Goal: Task Accomplishment & Management: Complete application form

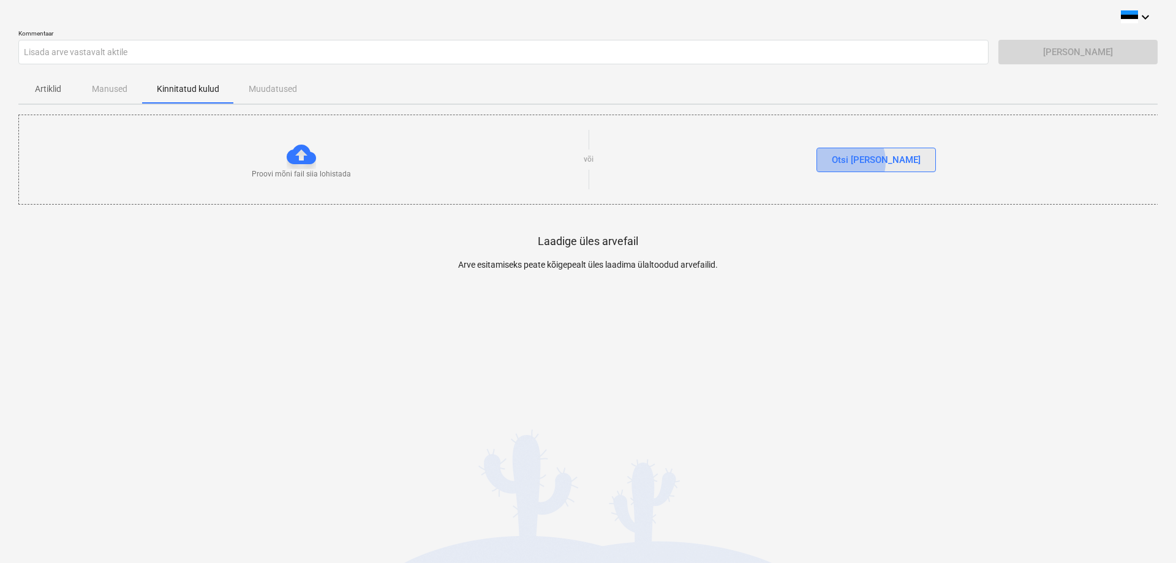
click at [866, 162] on div "Otsi [PERSON_NAME]" at bounding box center [875, 160] width 89 height 16
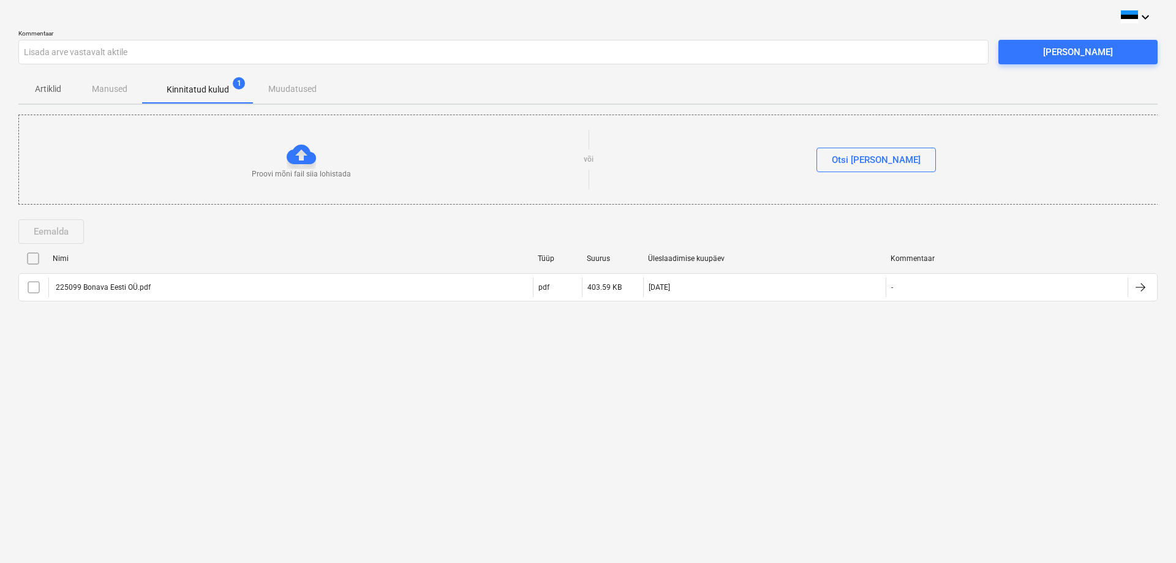
click at [32, 258] on input "checkbox" at bounding box center [33, 259] width 20 height 20
click at [1077, 51] on div "[PERSON_NAME]" at bounding box center [1078, 52] width 70 height 16
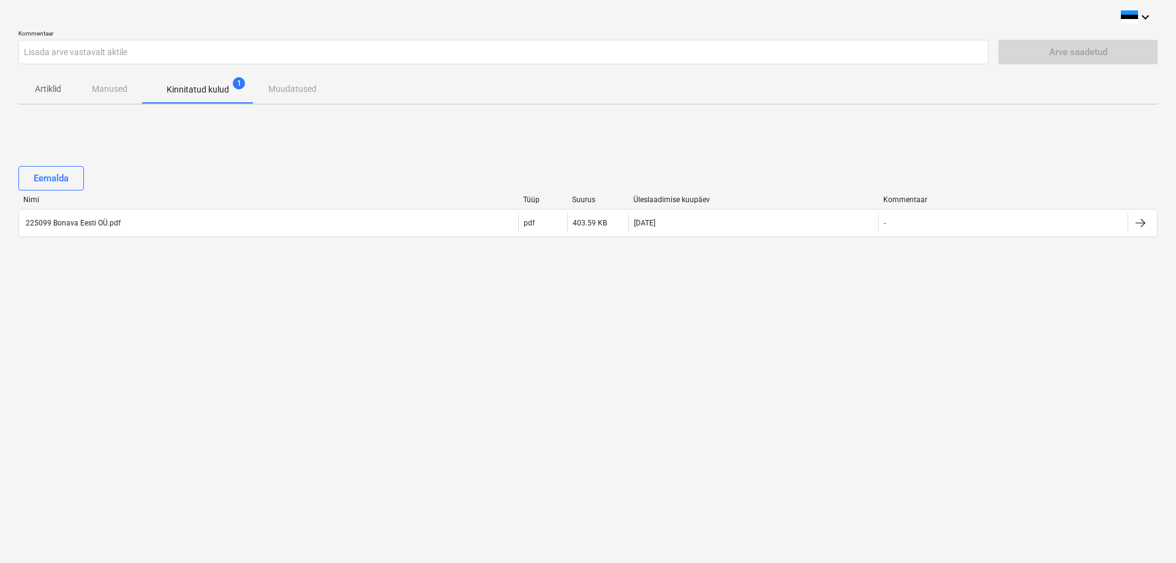
click at [114, 85] on div "Artiklid Manused Kinnitatud kulud 1 Muudatused" at bounding box center [587, 88] width 1139 height 29
click at [114, 89] on div "Artiklid Manused Kinnitatud kulud 1 Muudatused" at bounding box center [587, 88] width 1139 height 29
drag, startPoint x: 282, startPoint y: 92, endPoint x: 242, endPoint y: 88, distance: 39.4
click at [272, 91] on div "Artiklid Manused Kinnitatud kulud 1 Muudatused" at bounding box center [587, 88] width 1139 height 29
click at [203, 86] on p "Kinnitatud kulud" at bounding box center [198, 89] width 62 height 13
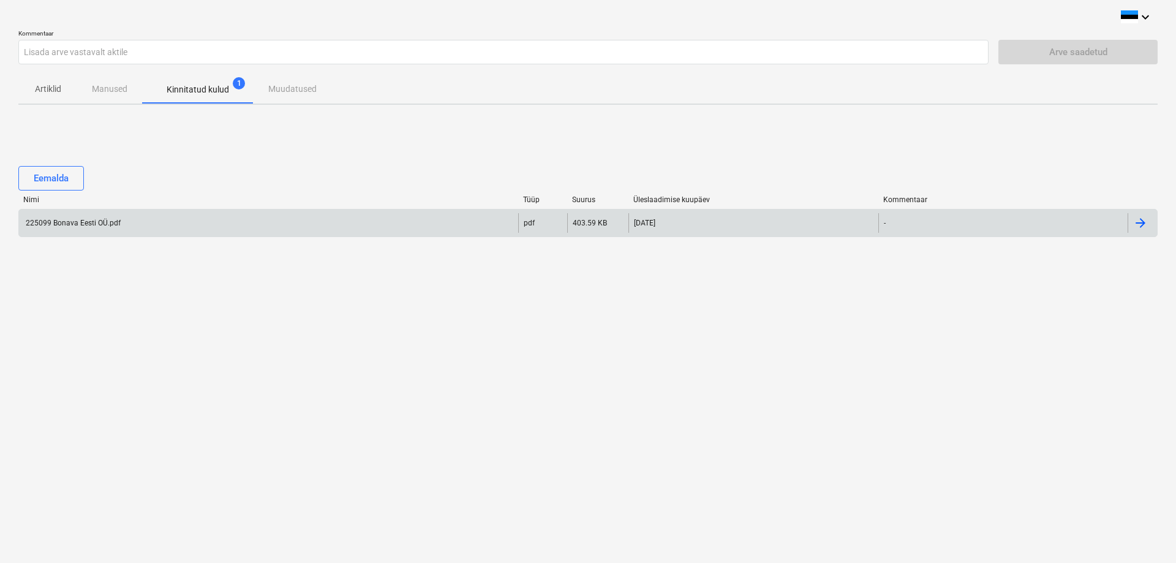
click at [81, 219] on div "225099 Bonava Eesti OÜ.pdf" at bounding box center [72, 223] width 97 height 9
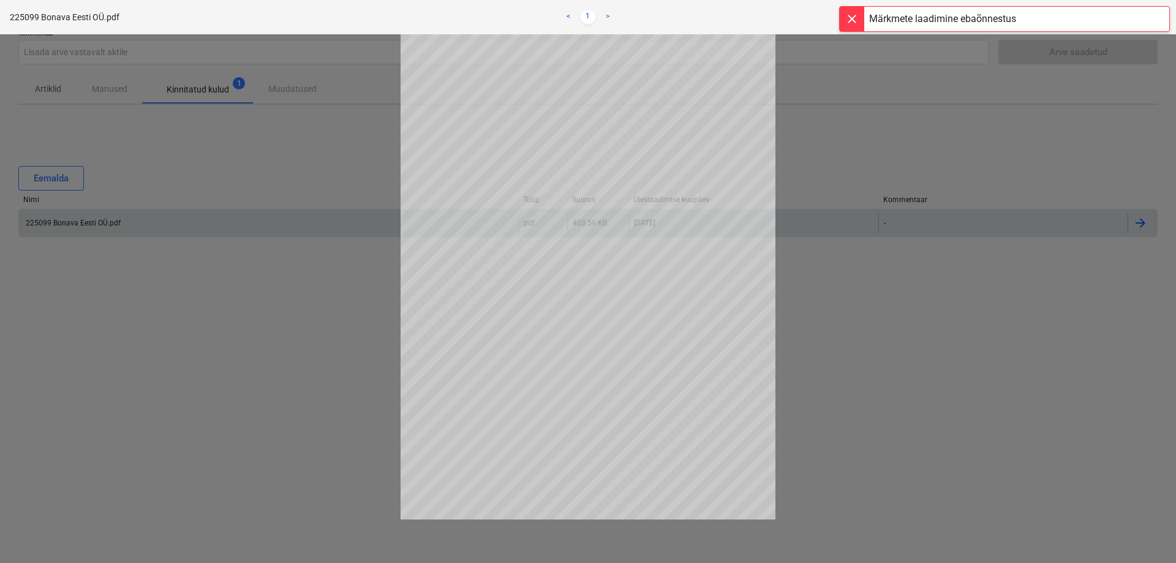
click at [96, 210] on div at bounding box center [588, 298] width 1176 height 528
click at [140, 190] on div at bounding box center [588, 298] width 1176 height 528
click at [837, 22] on div "Märkmete laadimine ebaõnnestus" at bounding box center [1004, 12] width 343 height 24
click at [75, 72] on div at bounding box center [588, 298] width 1176 height 528
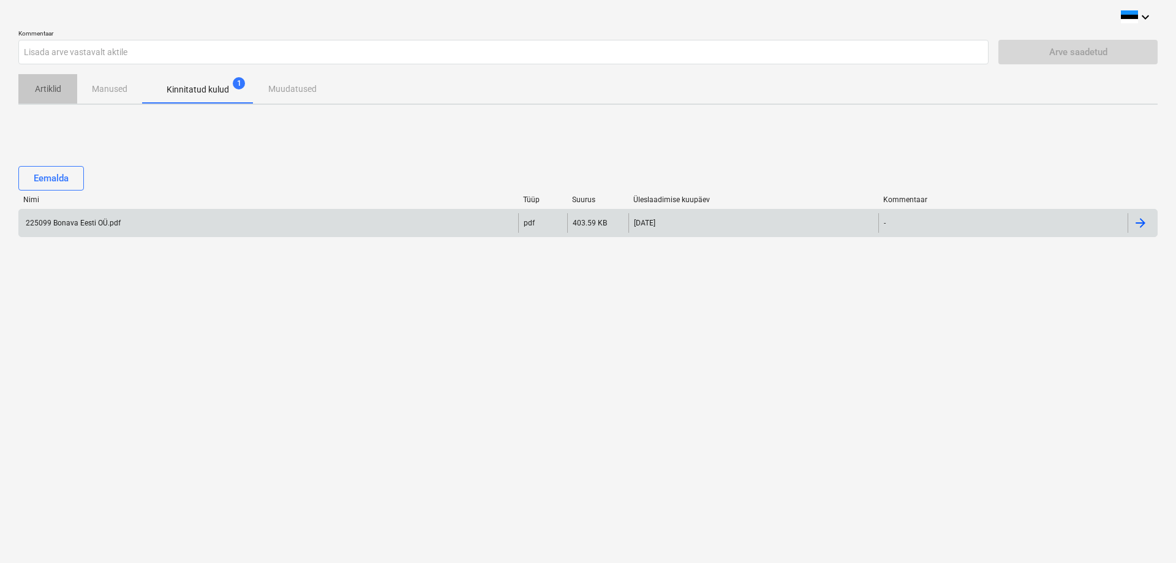
click at [56, 86] on p "Artiklid" at bounding box center [47, 89] width 29 height 13
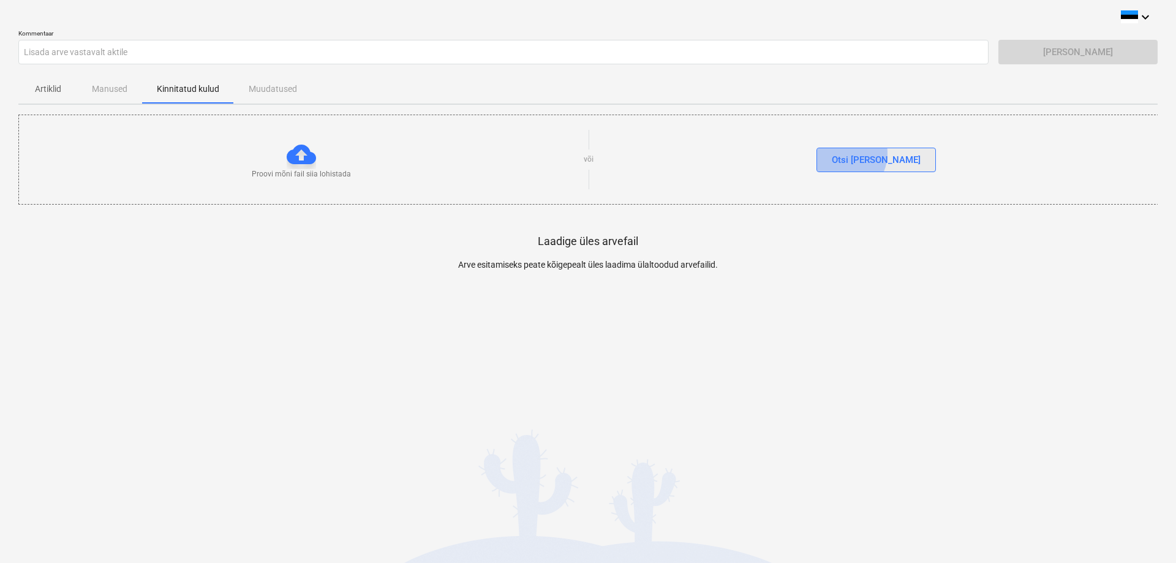
click at [865, 153] on div "Otsi [PERSON_NAME]" at bounding box center [875, 160] width 89 height 16
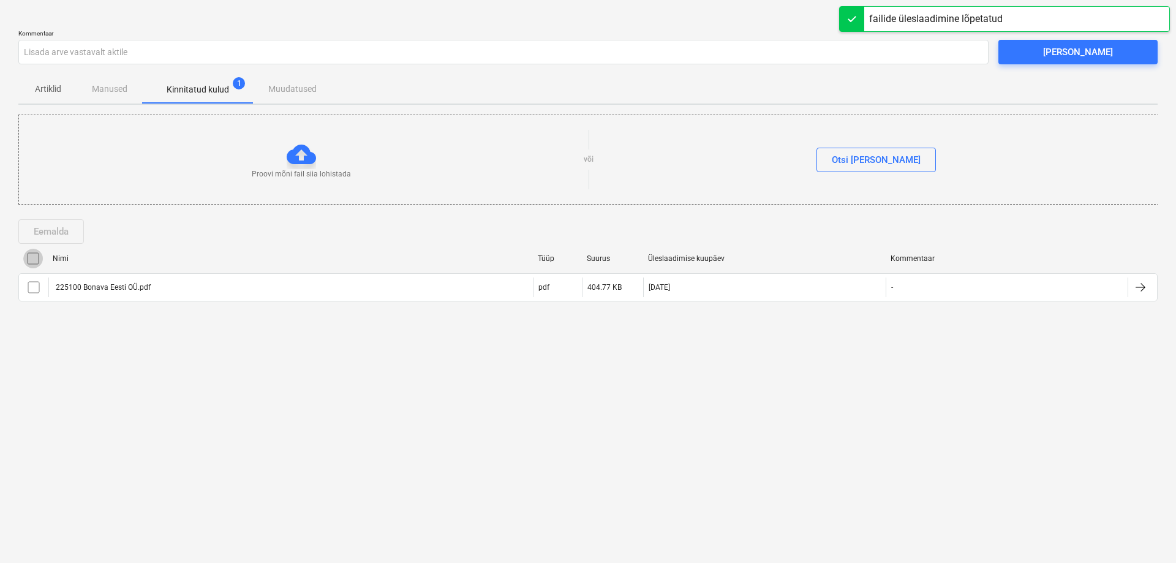
click at [27, 257] on input "checkbox" at bounding box center [33, 259] width 20 height 20
click at [1077, 48] on div "[PERSON_NAME]" at bounding box center [1078, 52] width 70 height 16
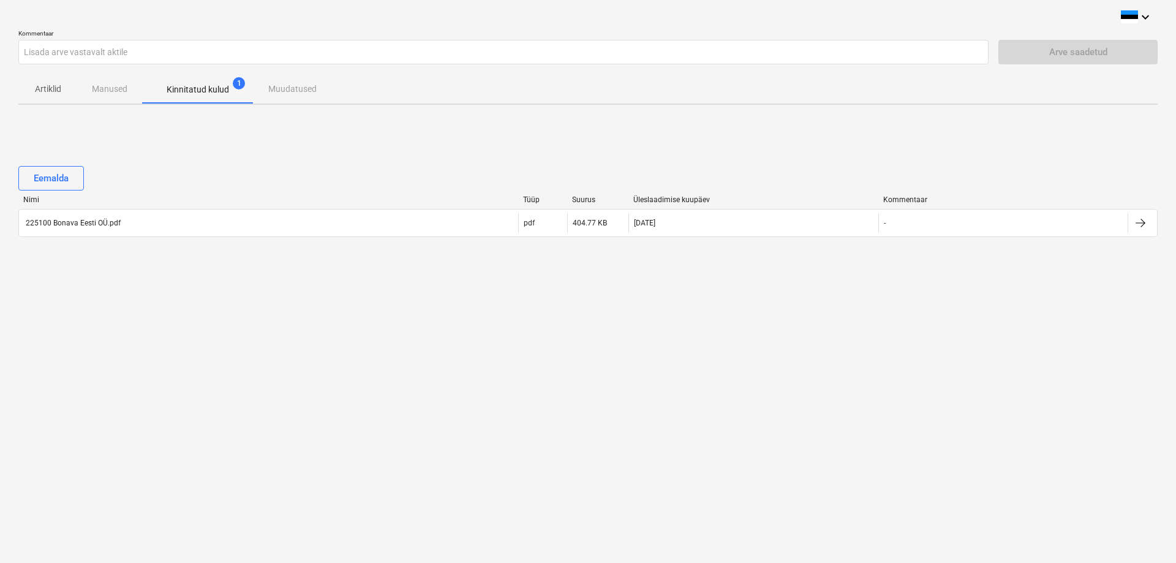
click at [105, 86] on div "Artiklid Manused Kinnitatud kulud 1 Muudatused" at bounding box center [587, 88] width 1139 height 29
click at [53, 86] on p "Artiklid" at bounding box center [47, 89] width 29 height 13
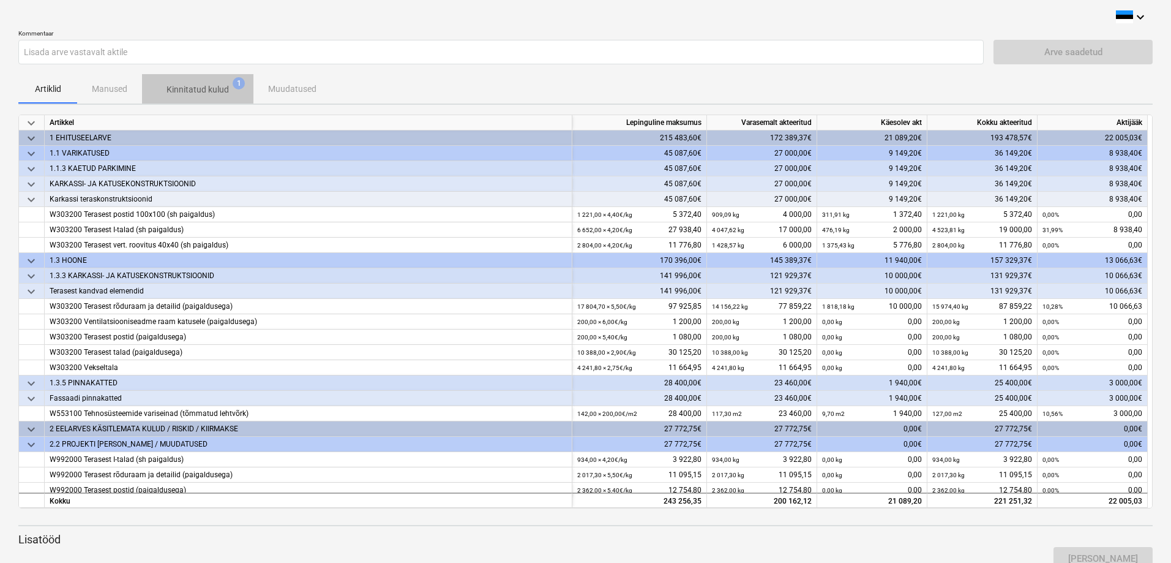
click at [205, 85] on p "Kinnitatud kulud" at bounding box center [198, 89] width 62 height 13
